Goal: Transaction & Acquisition: Purchase product/service

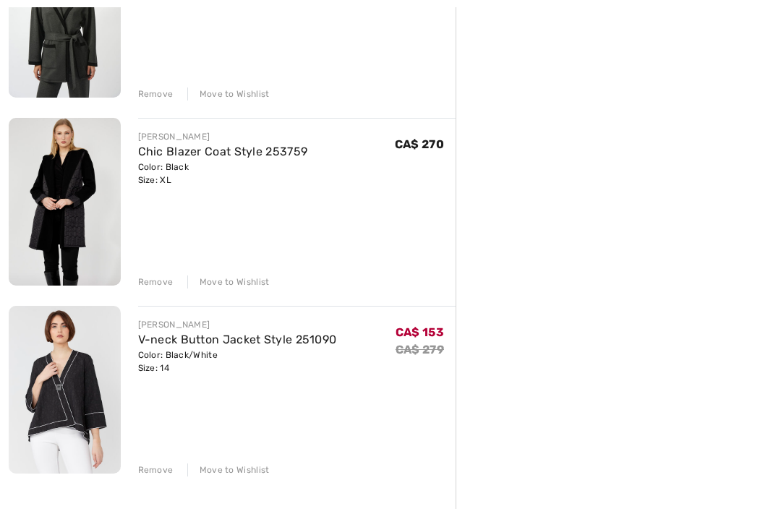
scroll to position [1009, 0]
click at [146, 471] on div "Remove" at bounding box center [155, 469] width 35 height 13
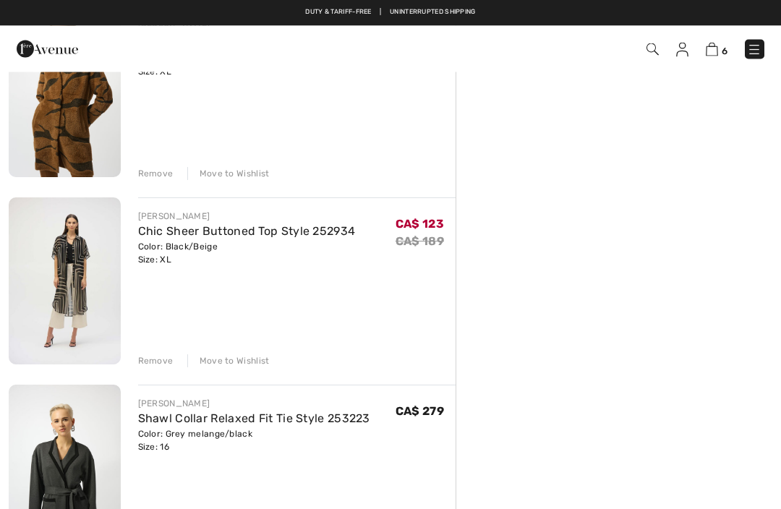
scroll to position [555, 0]
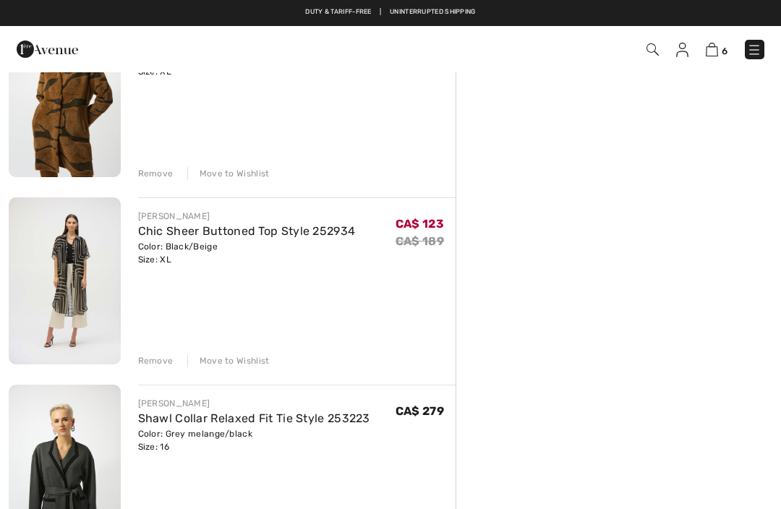
click at [153, 359] on div "Remove" at bounding box center [155, 360] width 35 height 13
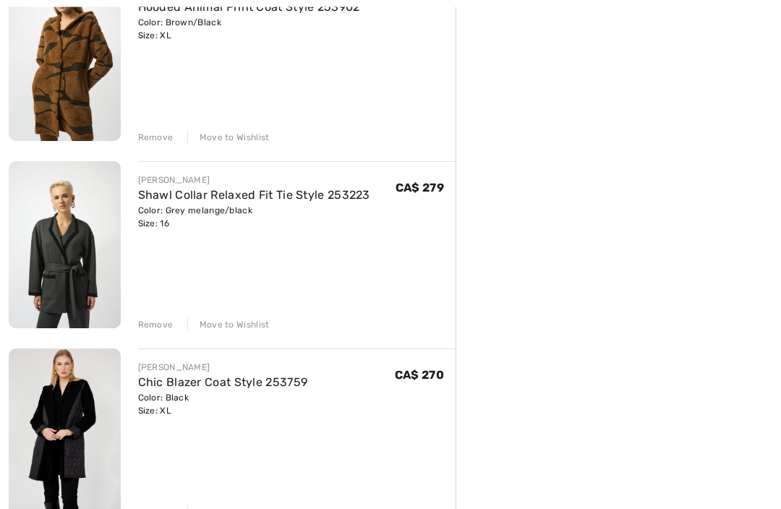
scroll to position [651, 0]
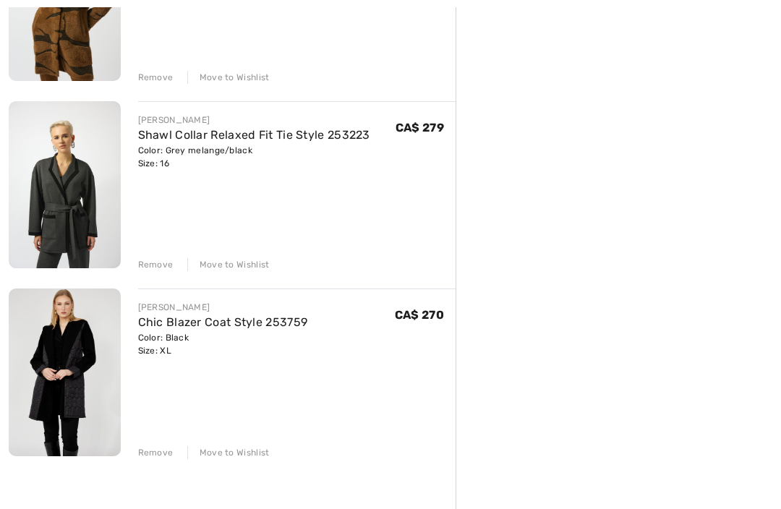
click at [194, 319] on link "Chic Blazer Coat Style 253759" at bounding box center [223, 322] width 170 height 14
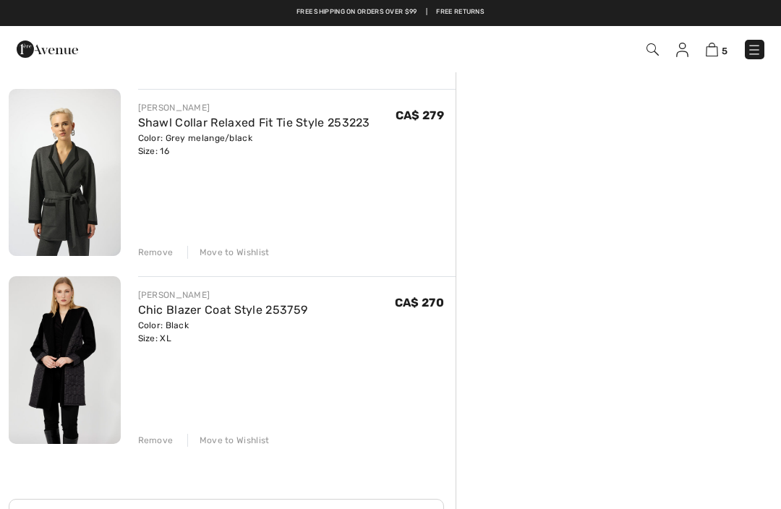
scroll to position [663, 0]
click at [153, 443] on div "Remove" at bounding box center [155, 440] width 35 height 13
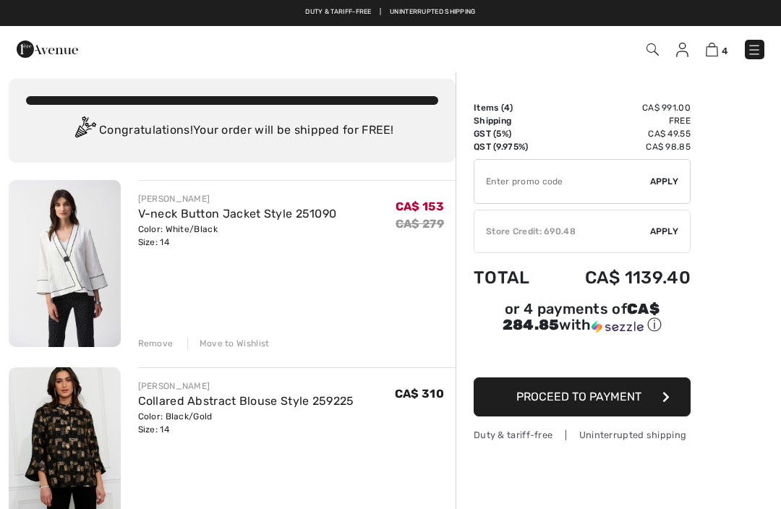
scroll to position [0, 0]
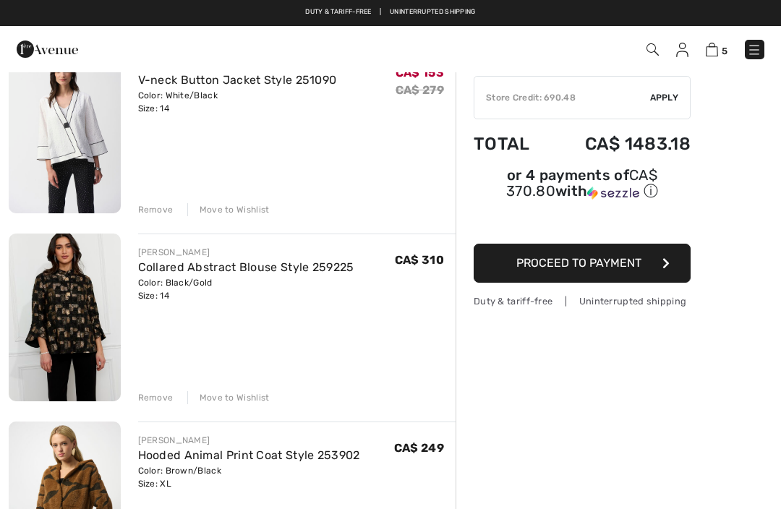
scroll to position [146, 0]
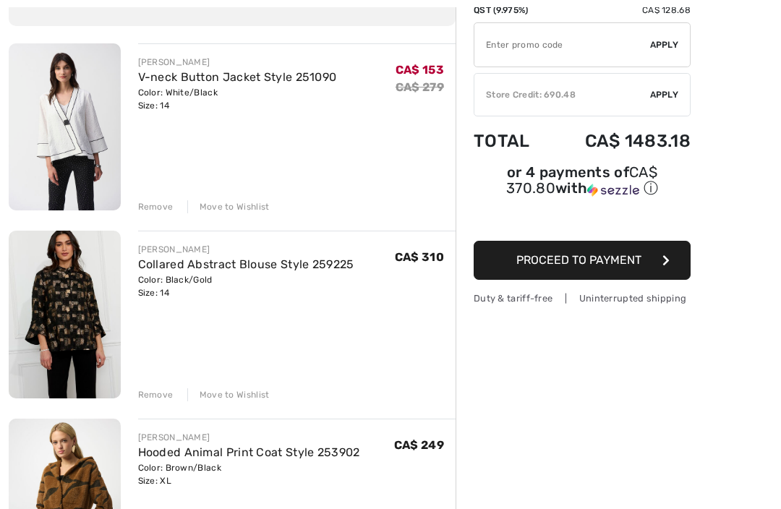
click at [154, 395] on div "Remove" at bounding box center [155, 394] width 35 height 13
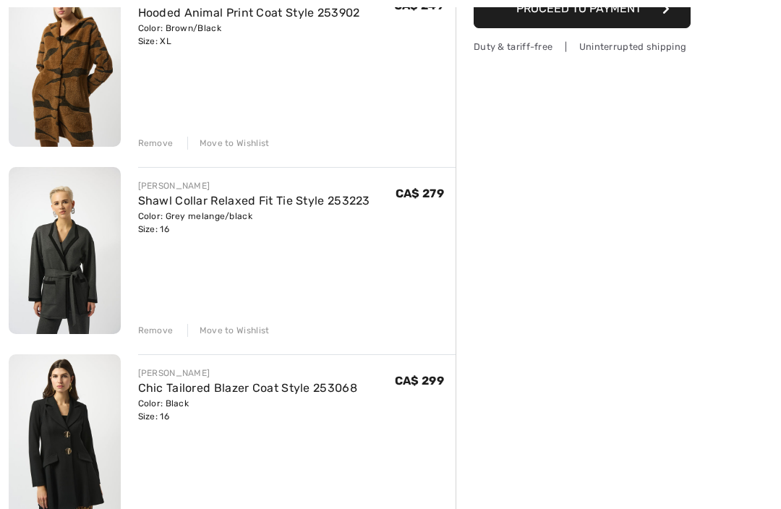
scroll to position [398, 0]
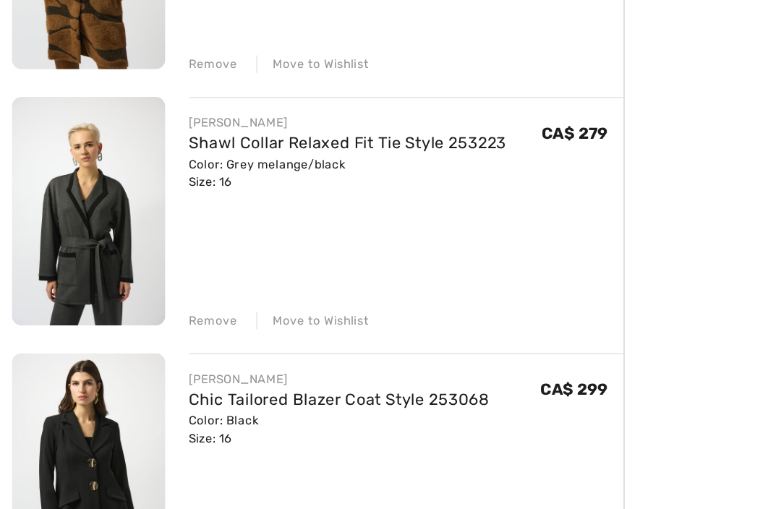
scroll to position [482, 0]
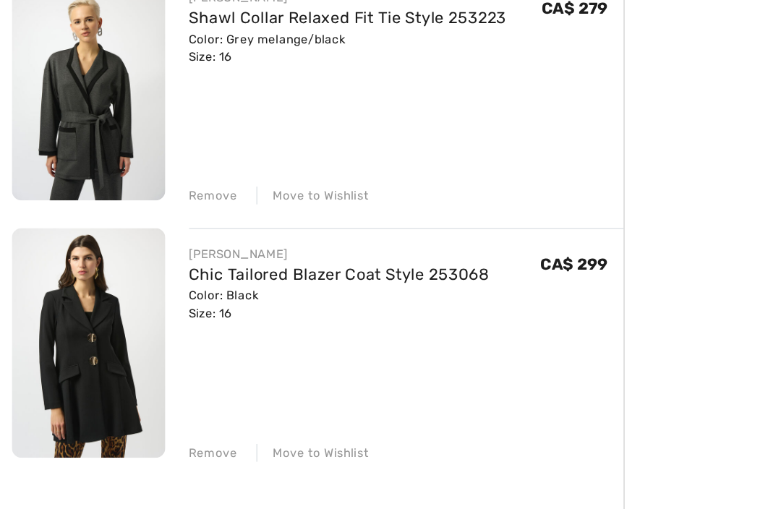
click at [8, 403] on div "You are only CA$ 0.00 away from FREE SHIPPING! Continue Shopping > Congratulati…" at bounding box center [390, 206] width 781 height 1235
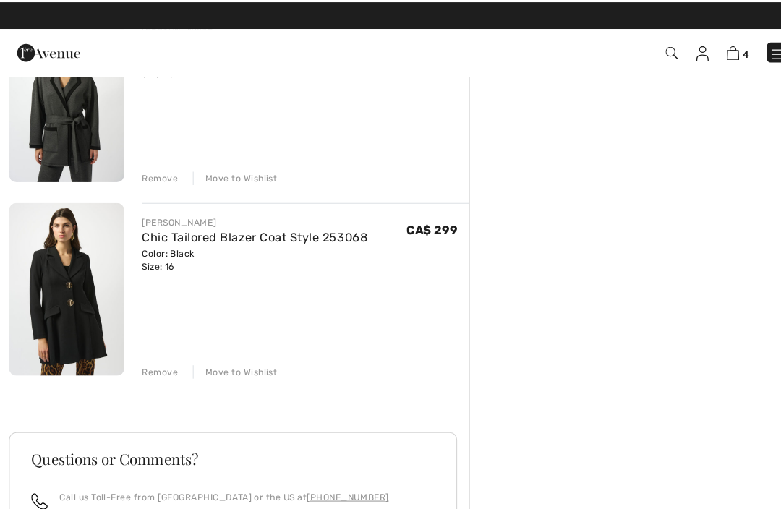
scroll to position [554, 0]
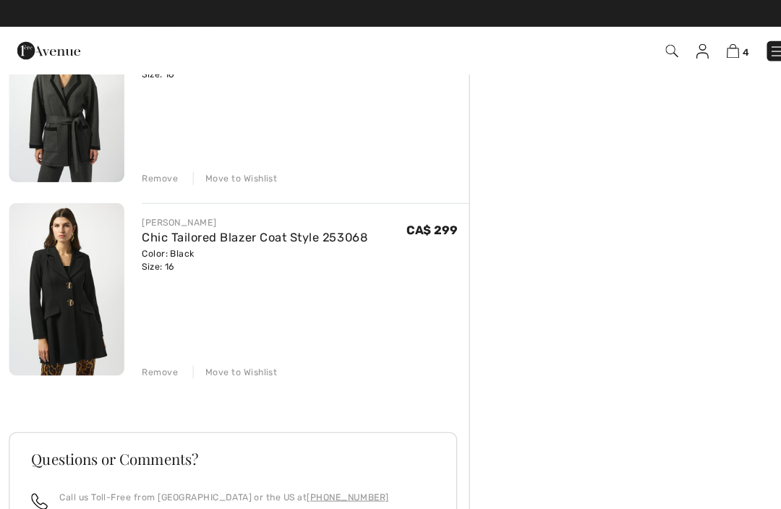
click at [209, 226] on link "Chic Tailored Blazer Coat Style 253068" at bounding box center [247, 231] width 219 height 14
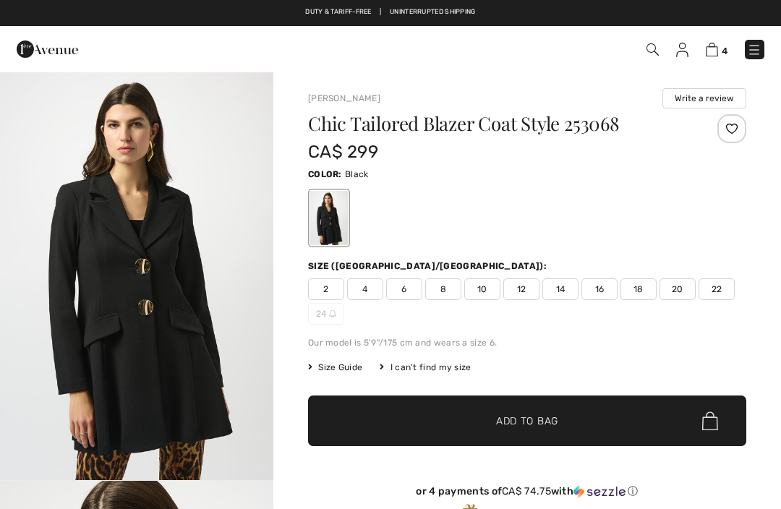
checkbox input "true"
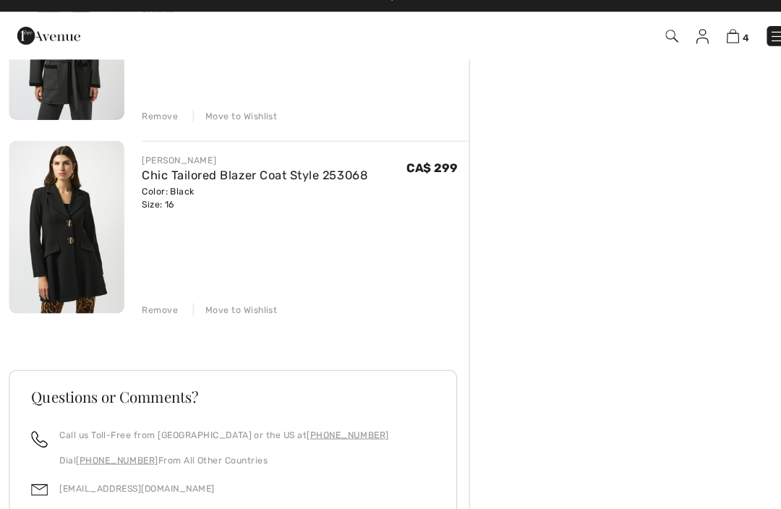
click at [707, 43] on img at bounding box center [711, 50] width 12 height 14
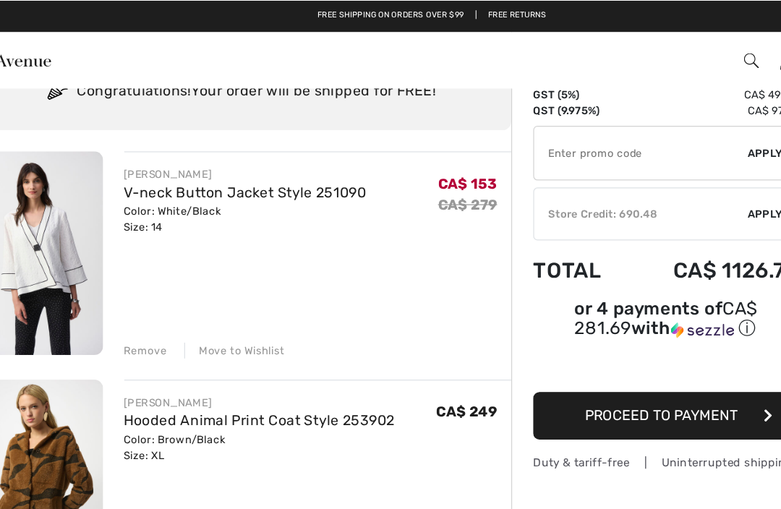
scroll to position [64, 0]
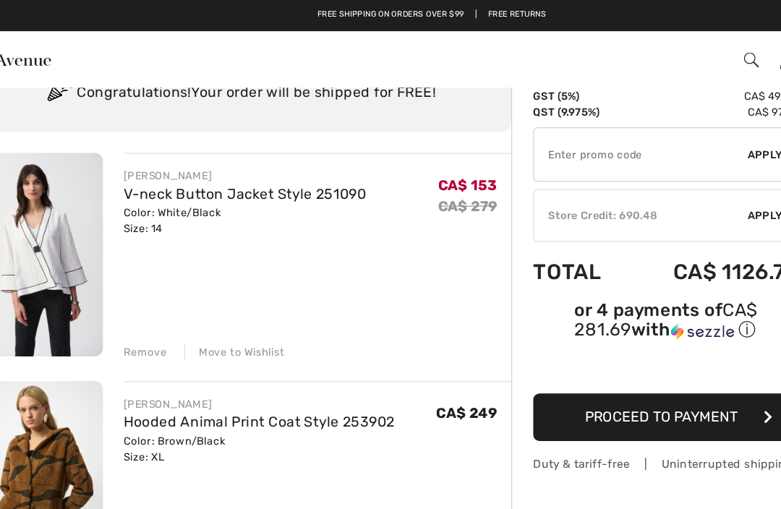
click at [474, 133] on input "TEXT" at bounding box center [562, 127] width 176 height 43
type input "NEW15"
click at [650, 127] on span "Apply" at bounding box center [664, 127] width 29 height 13
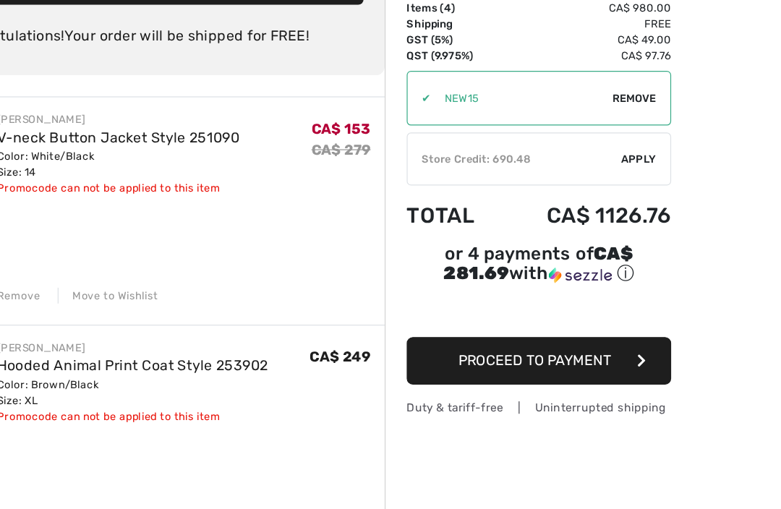
scroll to position [61, 0]
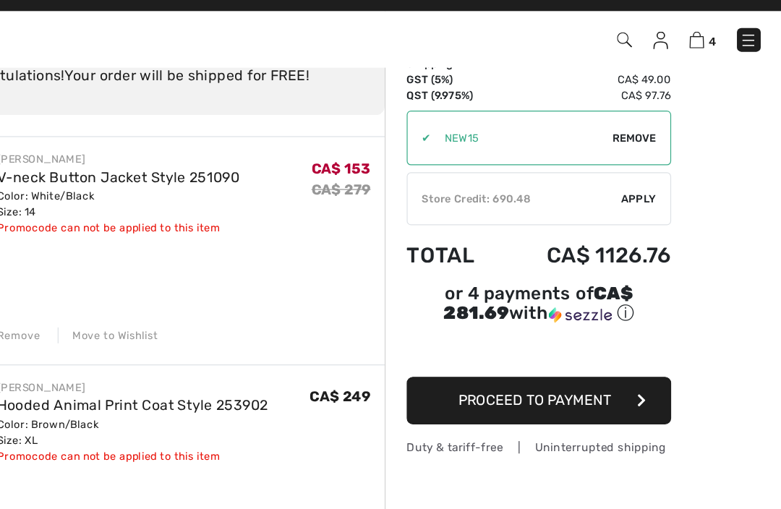
click at [474, 173] on div "Store Credit: 690.48" at bounding box center [562, 179] width 176 height 13
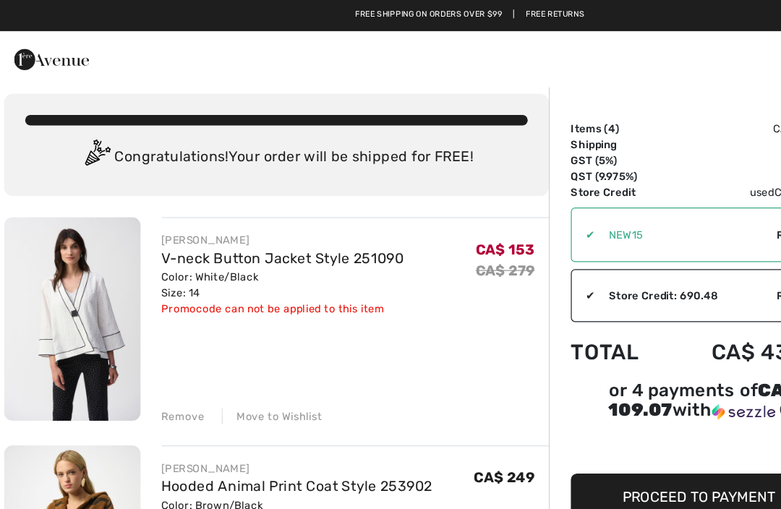
scroll to position [0, 0]
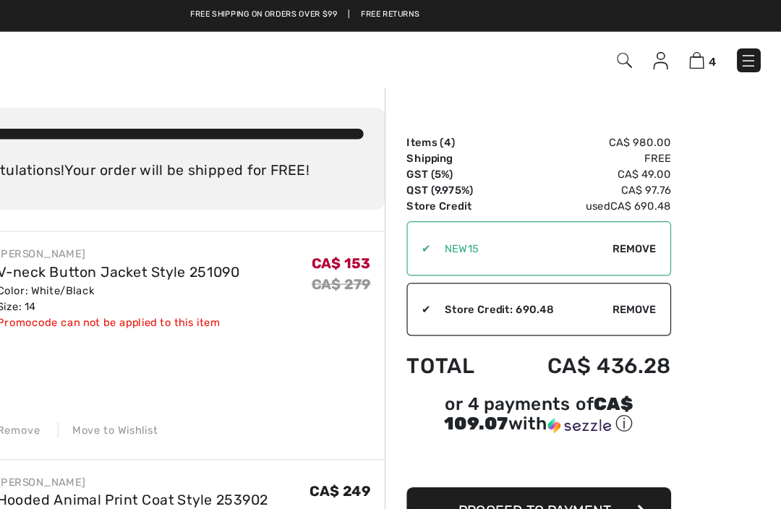
click at [642, 257] on span "Remove" at bounding box center [660, 253] width 36 height 13
